Goal: Find specific page/section: Find specific page/section

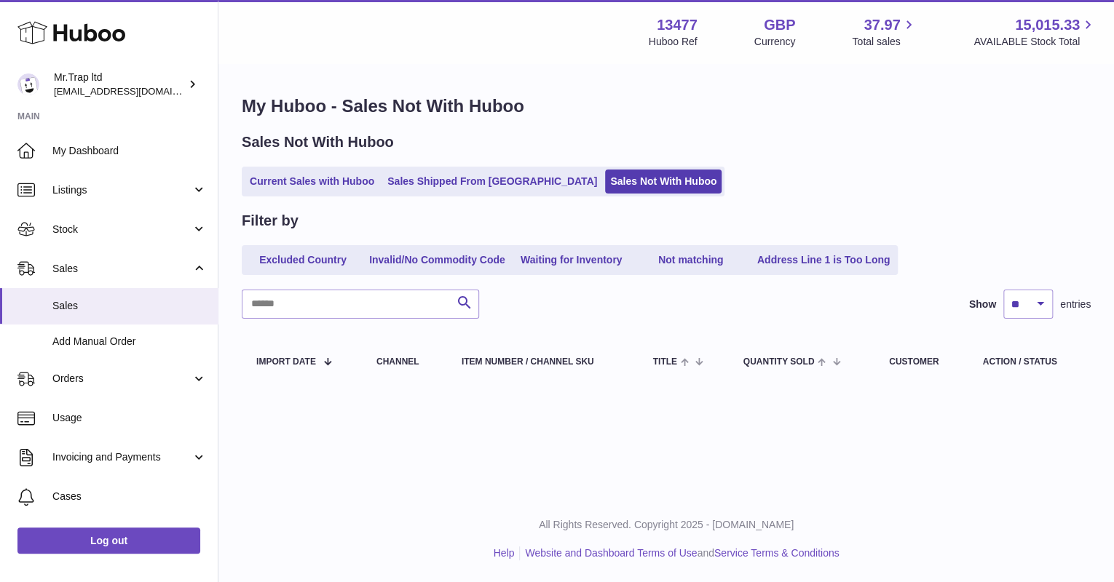
click at [85, 43] on icon at bounding box center [71, 32] width 108 height 29
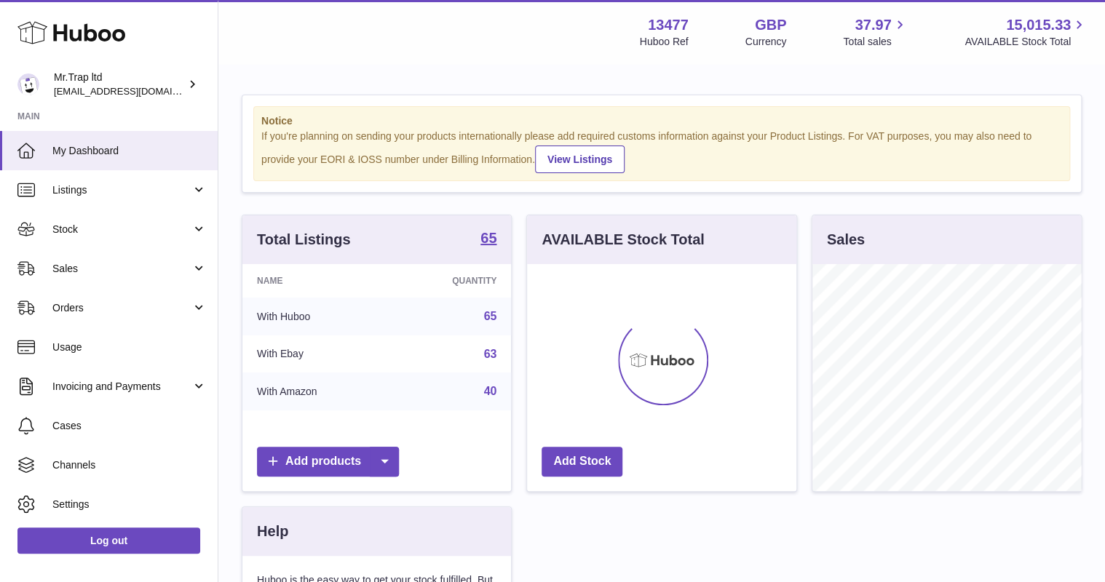
scroll to position [227, 269]
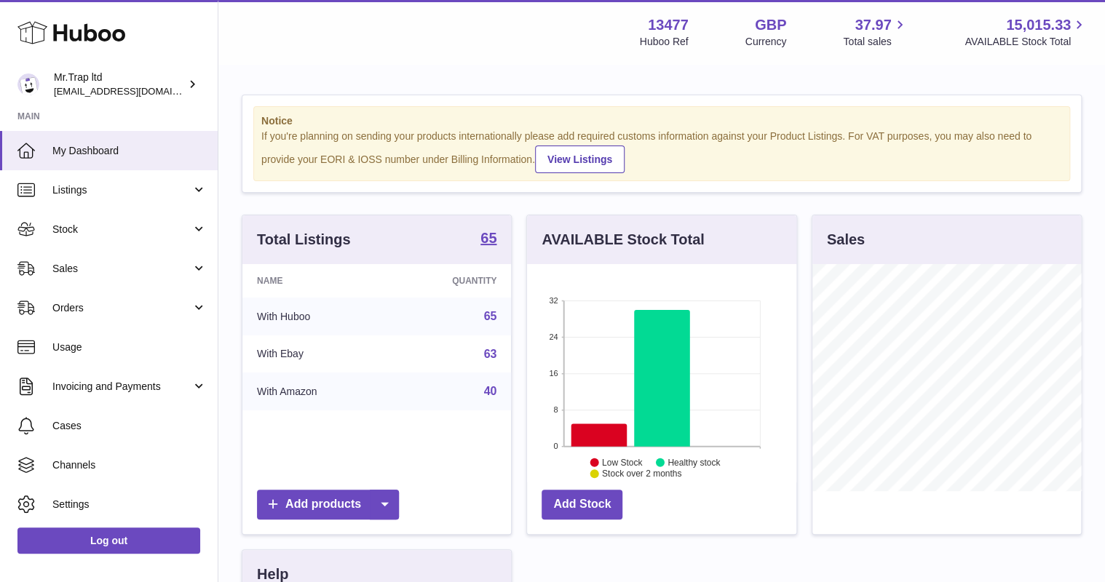
click at [81, 226] on span "Stock" at bounding box center [121, 230] width 139 height 14
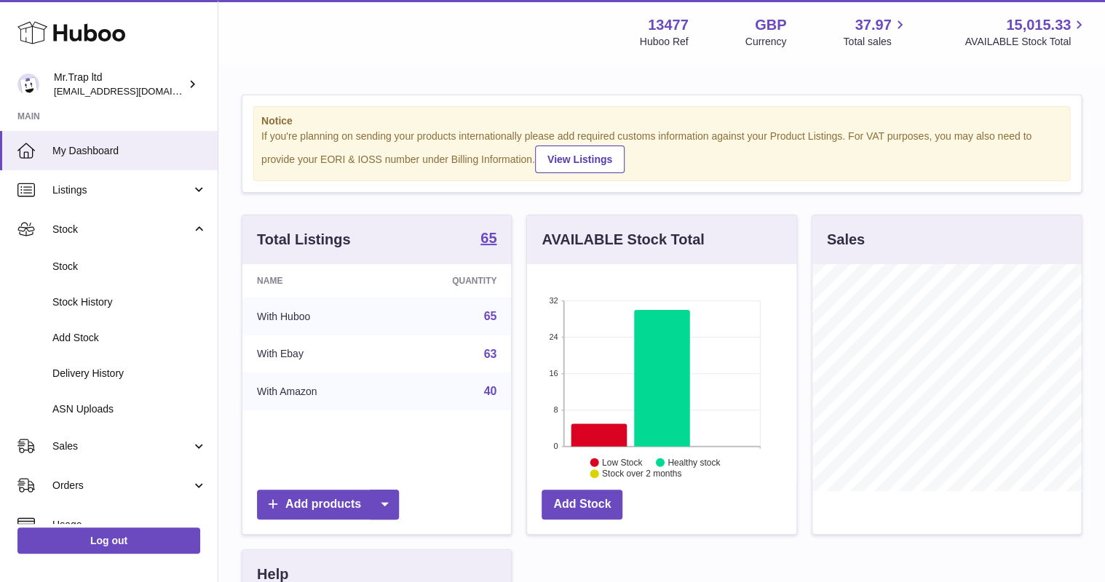
click at [86, 228] on span "Stock" at bounding box center [121, 230] width 139 height 14
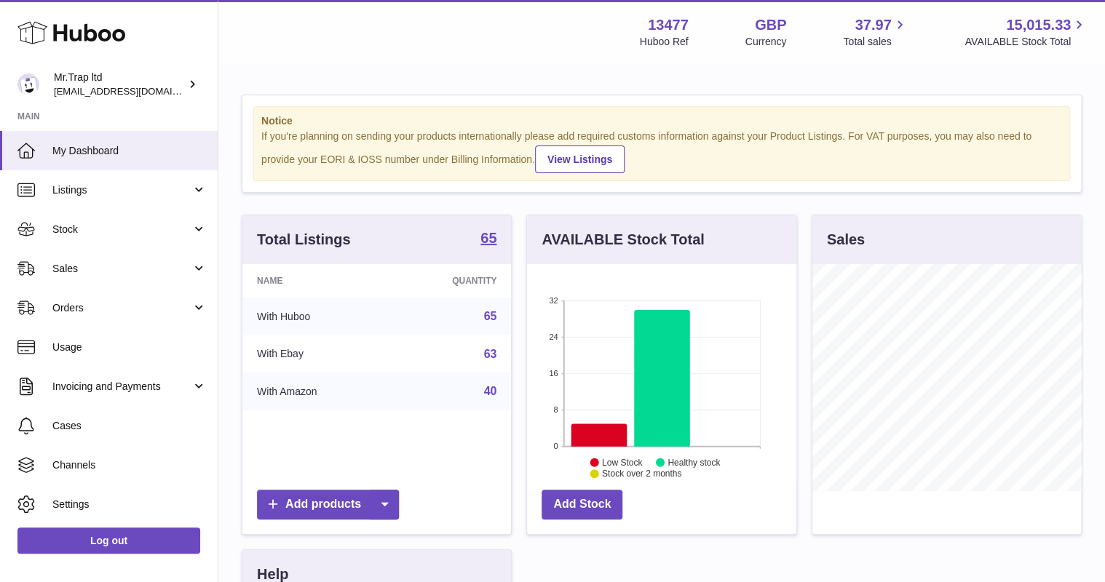
click at [78, 264] on span "Sales" at bounding box center [121, 269] width 139 height 14
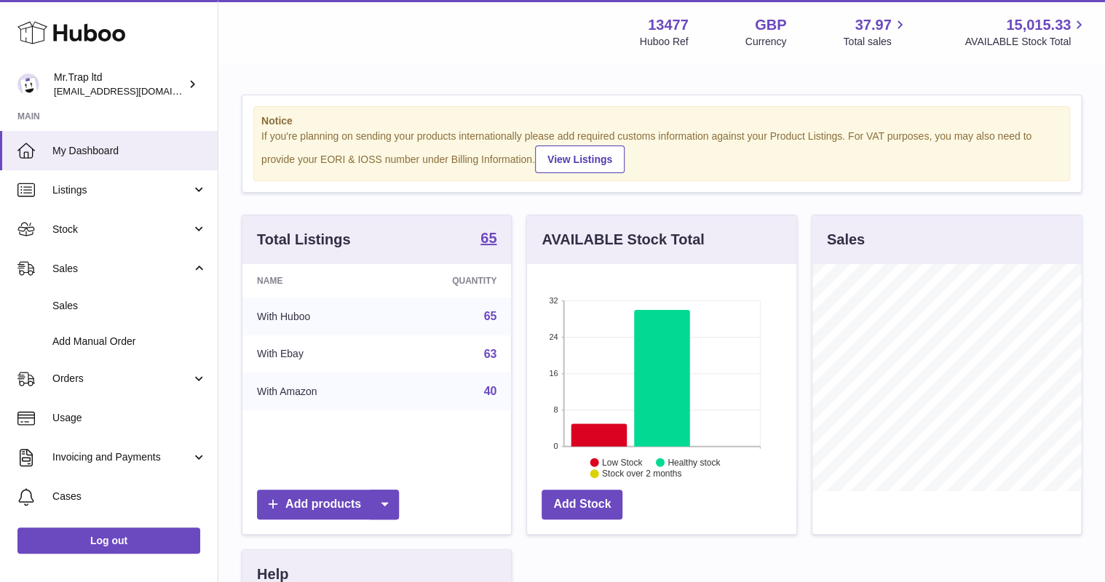
click at [108, 298] on link "Sales" at bounding box center [109, 306] width 218 height 36
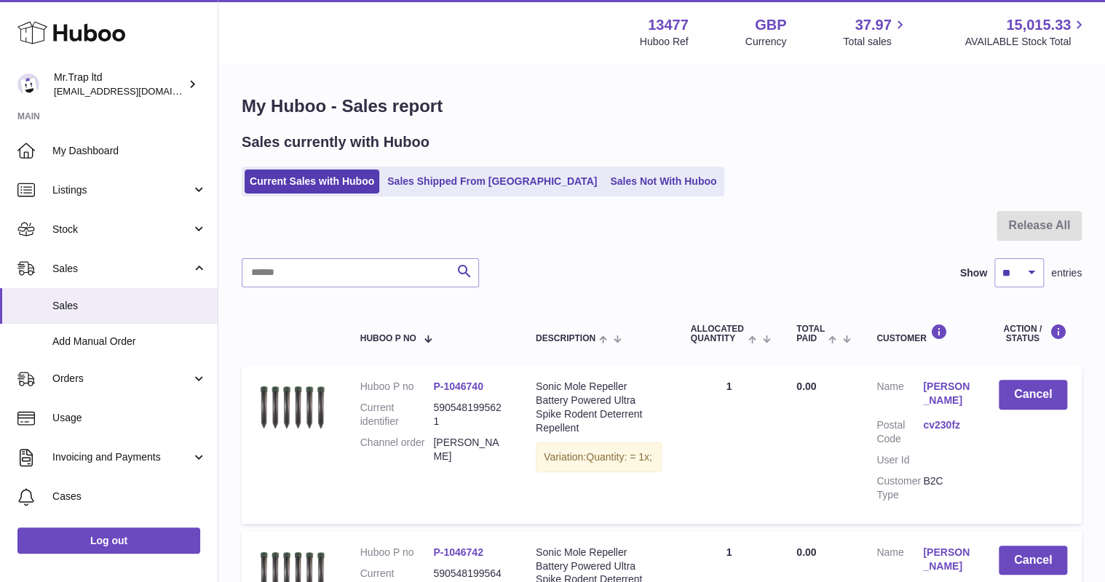
click at [605, 182] on link "Sales Not With Huboo" at bounding box center [663, 182] width 116 height 24
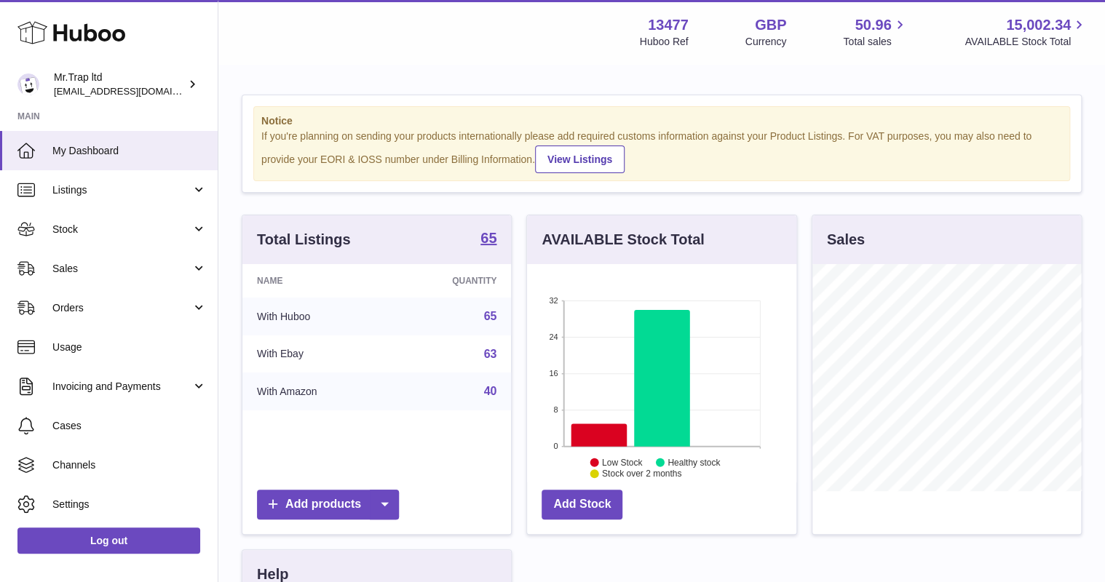
scroll to position [227, 269]
click at [91, 262] on span "Sales" at bounding box center [121, 269] width 139 height 14
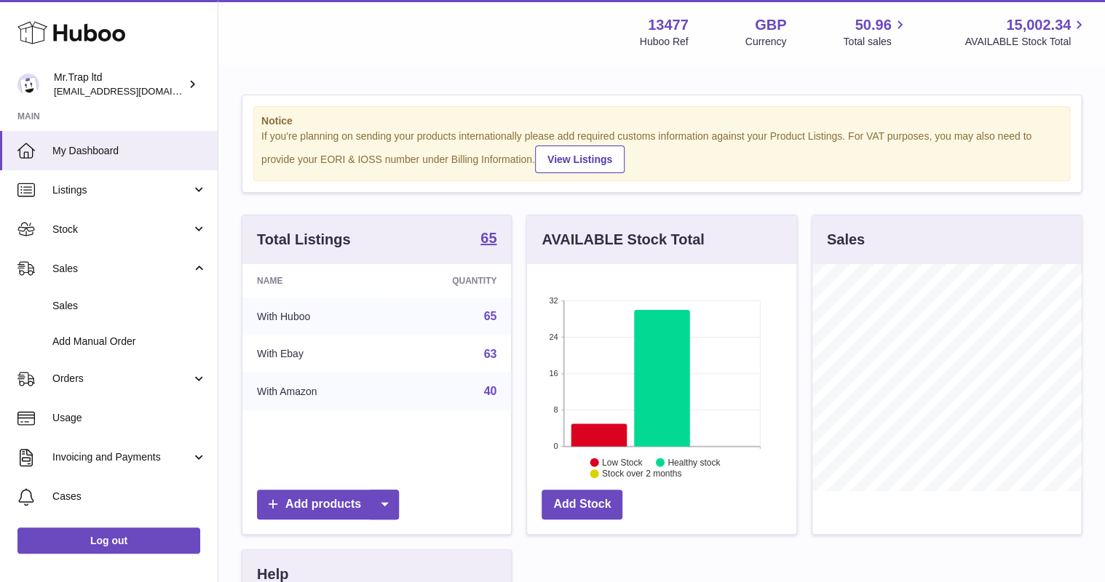
click at [128, 297] on link "Sales" at bounding box center [109, 306] width 218 height 36
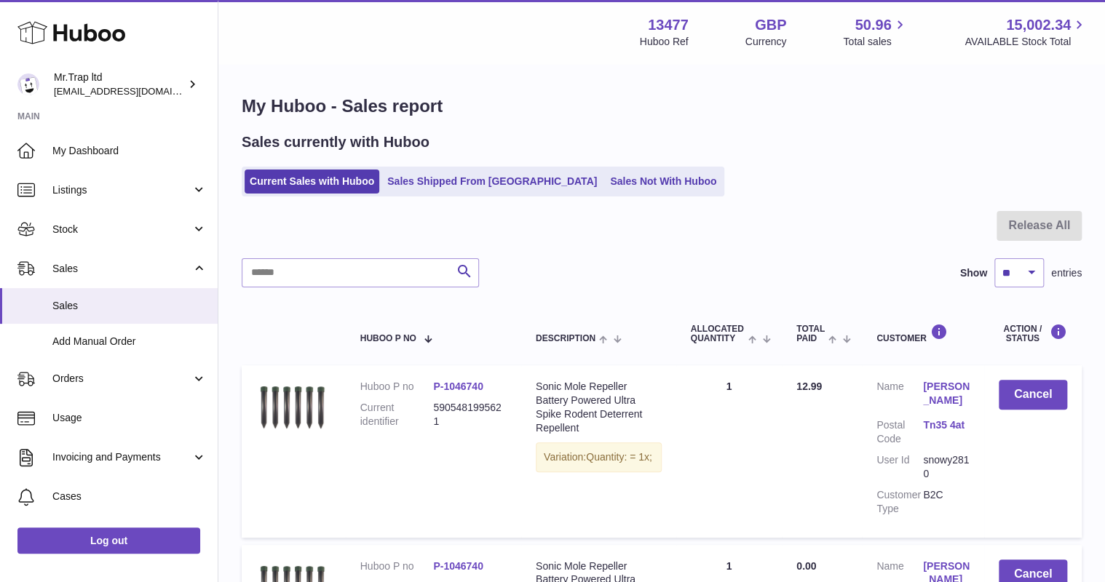
click at [605, 186] on link "Sales Not With Huboo" at bounding box center [663, 182] width 116 height 24
